Goal: Task Accomplishment & Management: Use online tool/utility

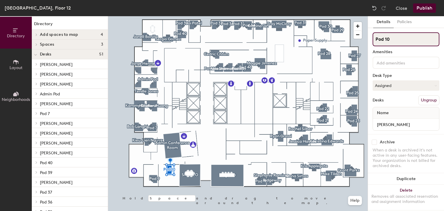
click at [395, 44] on input "Pod 10" at bounding box center [406, 39] width 67 height 14
type input "P"
click at [398, 38] on input "[PERSON_NAME]" at bounding box center [406, 39] width 67 height 14
type input "[PERSON_NAME]"
drag, startPoint x: 369, startPoint y: 39, endPoint x: 363, endPoint y: 37, distance: 6.3
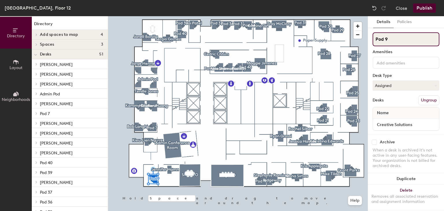
click at [363, 37] on div "Directory Layout Neighborhoods Directory Add spaces to map 4 [PERSON_NAME]'s Of…" at bounding box center [222, 113] width 444 height 195
type input "Creative Solutions"
click at [347, 47] on div "Directory Layout Neighborhoods Directory Add spaces to map 4 [PERSON_NAME]'s Of…" at bounding box center [222, 113] width 444 height 195
click at [346, 37] on div "Directory Layout Neighborhoods Directory Add spaces to map 4 [PERSON_NAME]'s Of…" at bounding box center [222, 113] width 444 height 195
type input "[PERSON_NAME]"
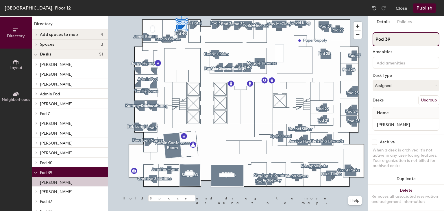
click at [357, 44] on div "Directory Layout Neighborhoods Directory Add spaces to map 4 [PERSON_NAME]'s Of…" at bounding box center [222, 113] width 444 height 195
type input "[PERSON_NAME]"
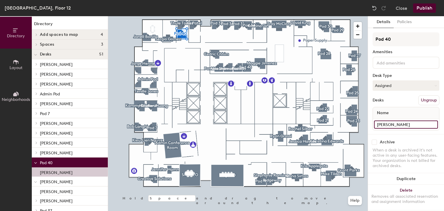
click at [365, 119] on div "Directory Layout Neighborhoods Directory Add spaces to map 4 [PERSON_NAME]'s Of…" at bounding box center [222, 113] width 444 height 195
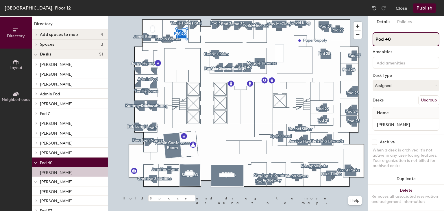
click at [400, 42] on input "Pod 40" at bounding box center [406, 39] width 67 height 14
type input "P"
paste input "[PERSON_NAME]"
type input "[PERSON_NAME]"
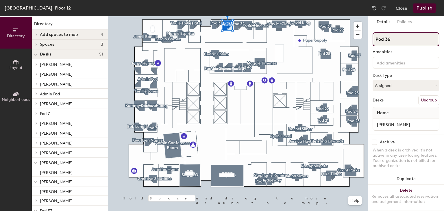
click at [362, 42] on div "Directory Layout Neighborhoods Directory Add spaces to map 4 [PERSON_NAME]'s Of…" at bounding box center [222, 113] width 444 height 195
type input "[PERSON_NAME]"
click at [425, 8] on button "Publish" at bounding box center [424, 7] width 23 height 9
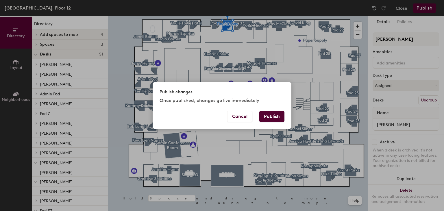
click at [274, 118] on button "Publish" at bounding box center [271, 116] width 25 height 11
